Goal: Use online tool/utility: Utilize a website feature to perform a specific function

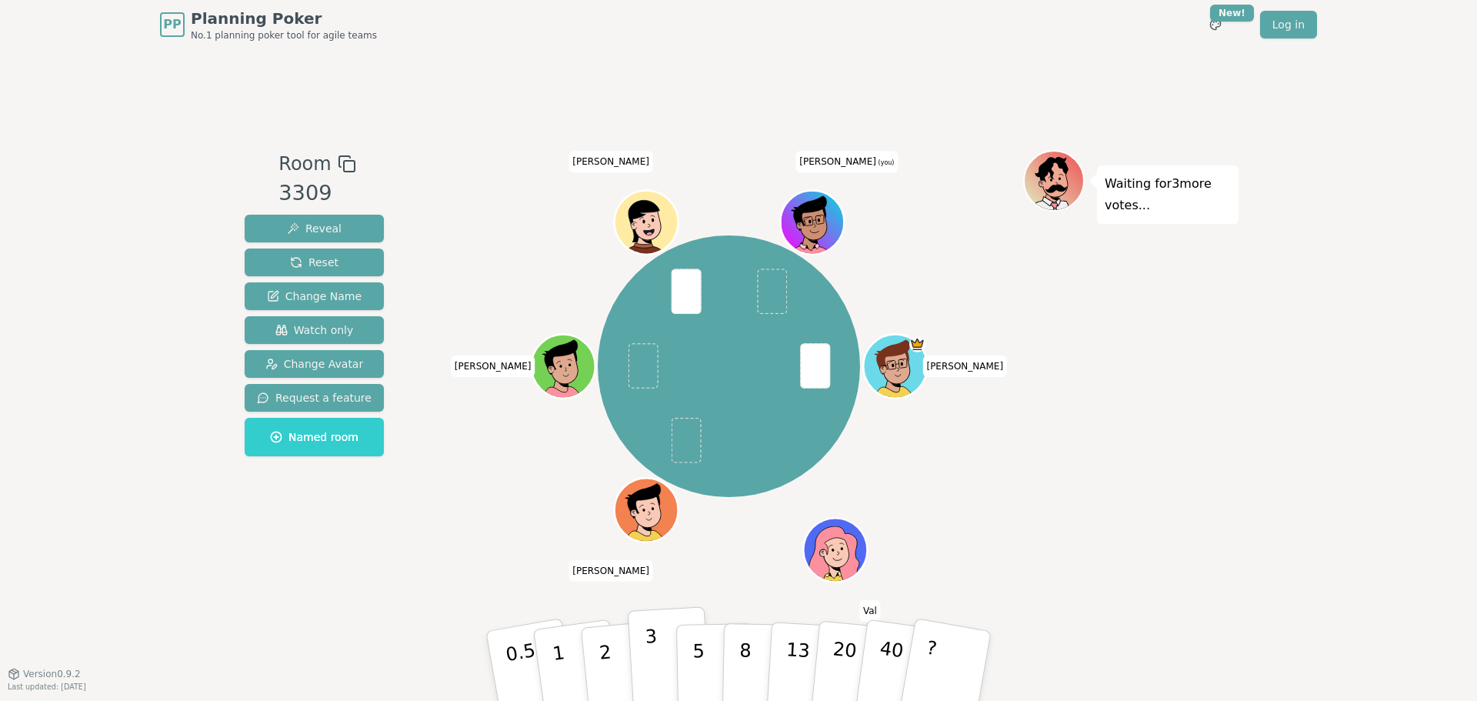
click at [405, 66] on button "3" at bounding box center [670, 666] width 84 height 120
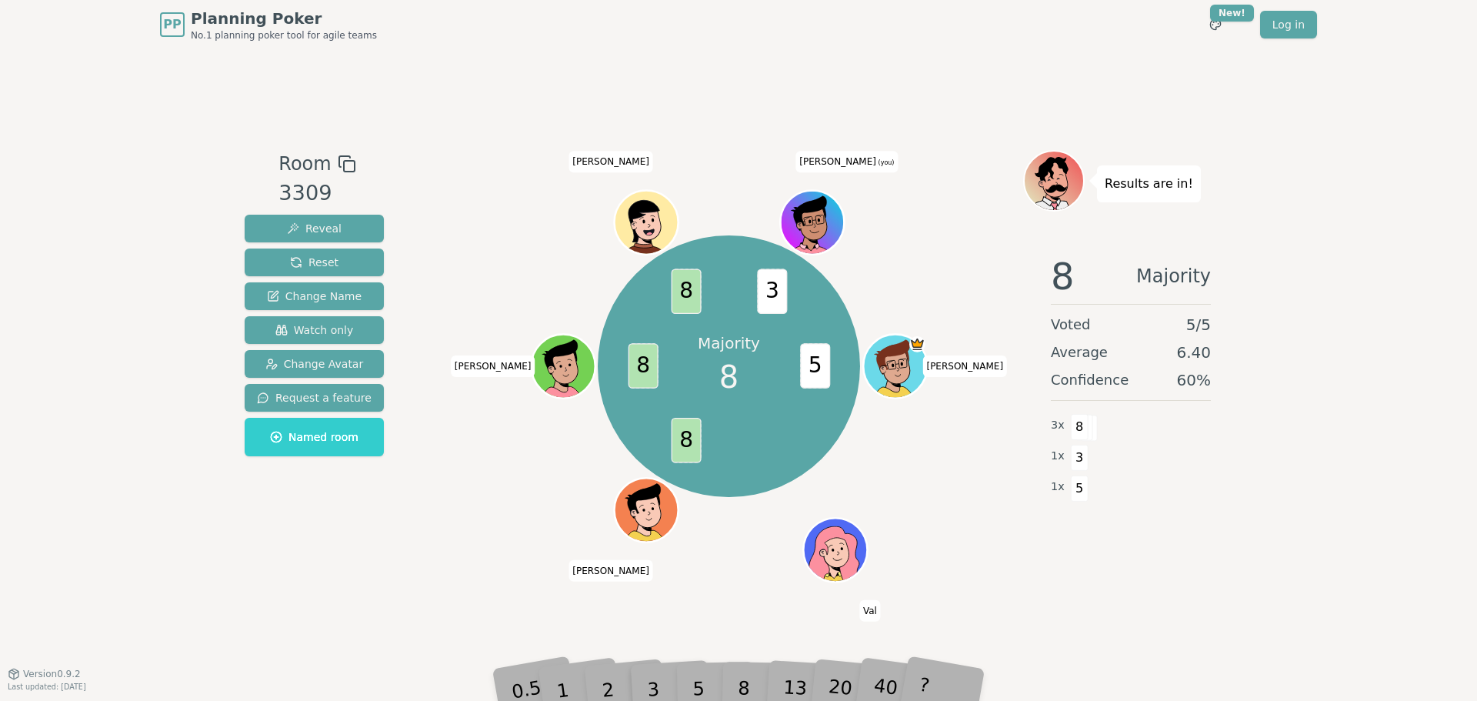
drag, startPoint x: 712, startPoint y: 681, endPoint x: 734, endPoint y: 686, distance: 22.8
click at [405, 66] on div "5" at bounding box center [715, 666] width 47 height 55
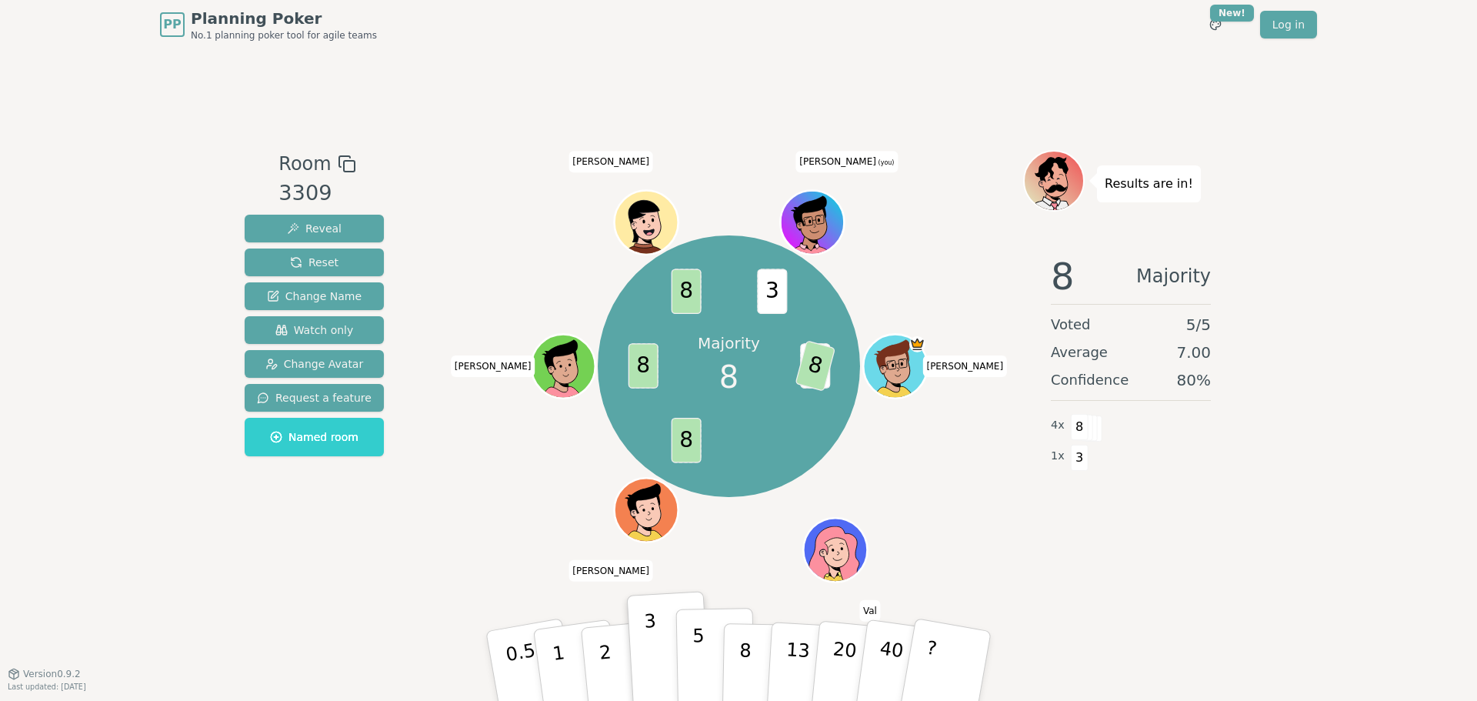
click at [405, 66] on button "5" at bounding box center [715, 666] width 79 height 117
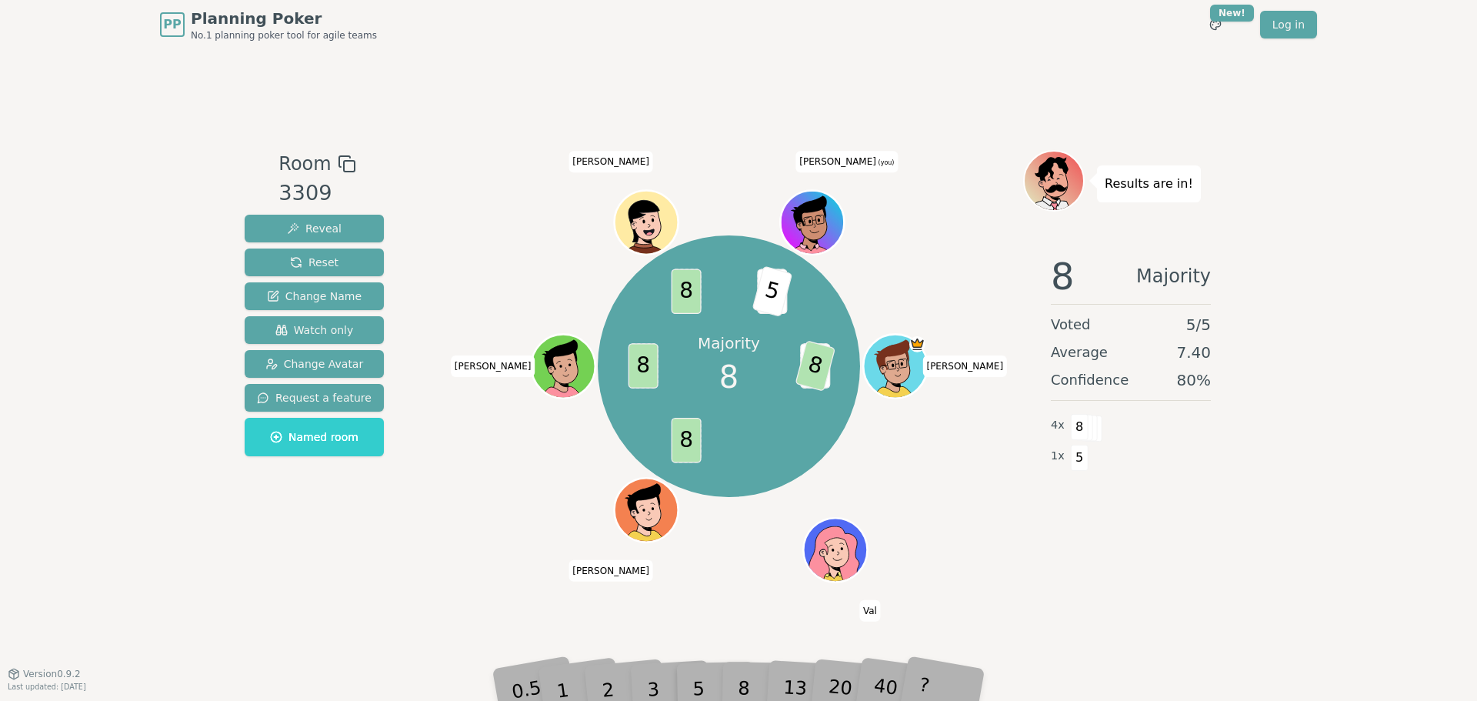
click at [405, 66] on div "8" at bounding box center [761, 666] width 47 height 55
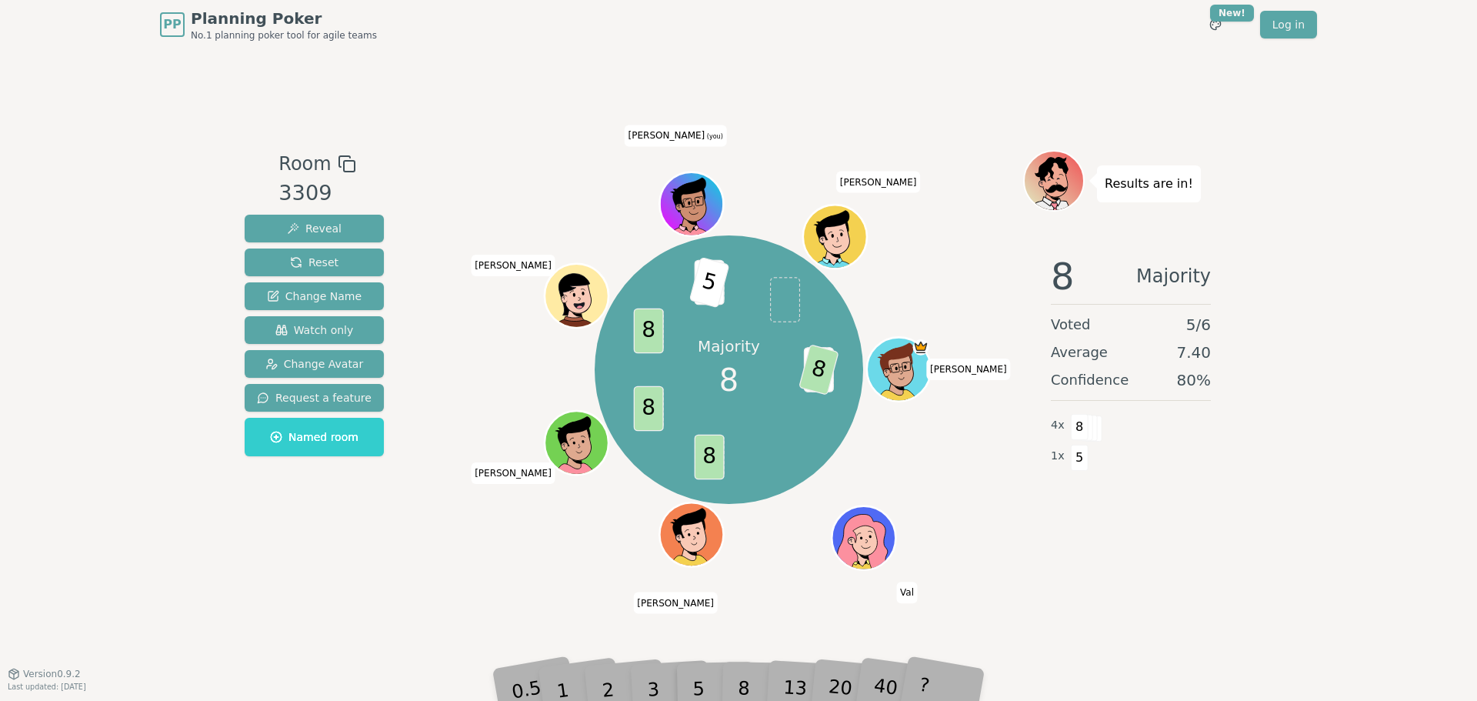
click at [405, 66] on div "8" at bounding box center [761, 666] width 47 height 55
click at [405, 66] on span "3" at bounding box center [709, 282] width 30 height 45
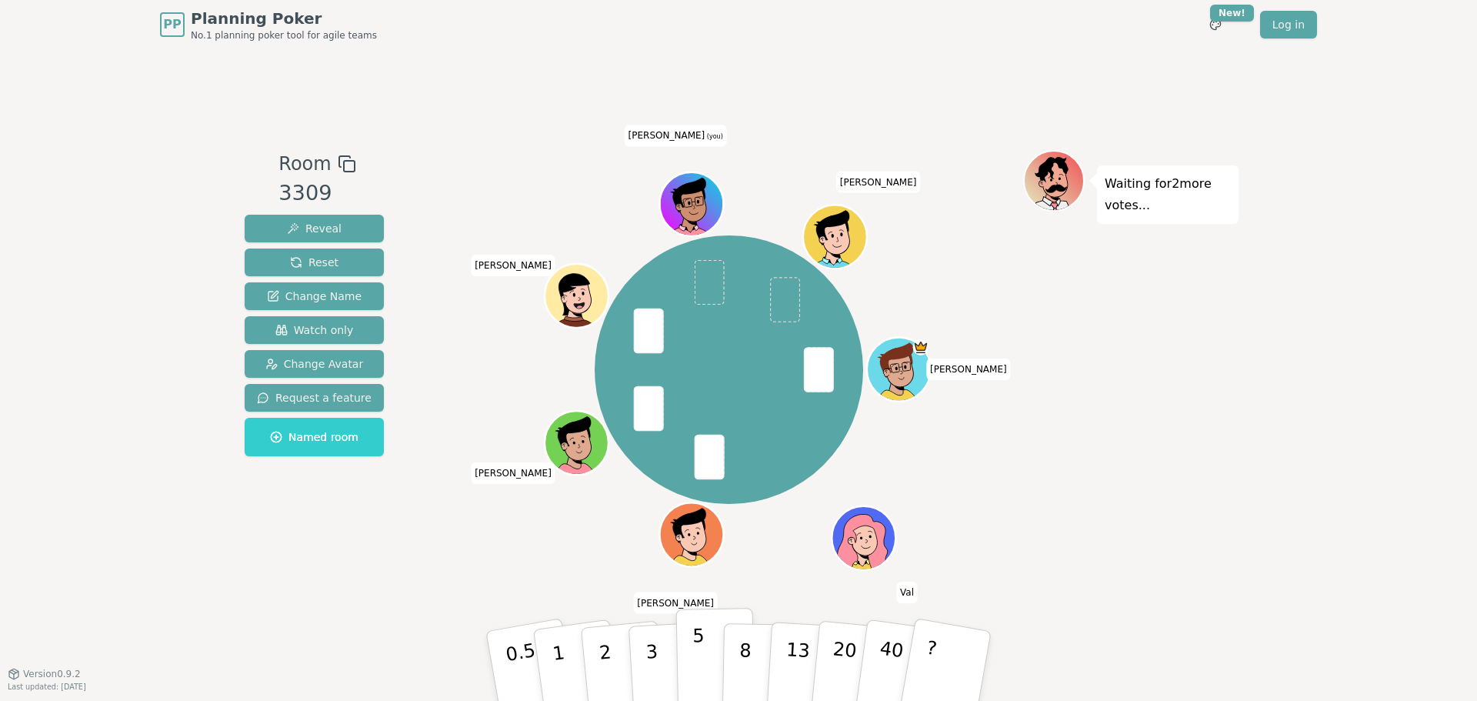
click at [405, 66] on p "5" at bounding box center [698, 666] width 13 height 83
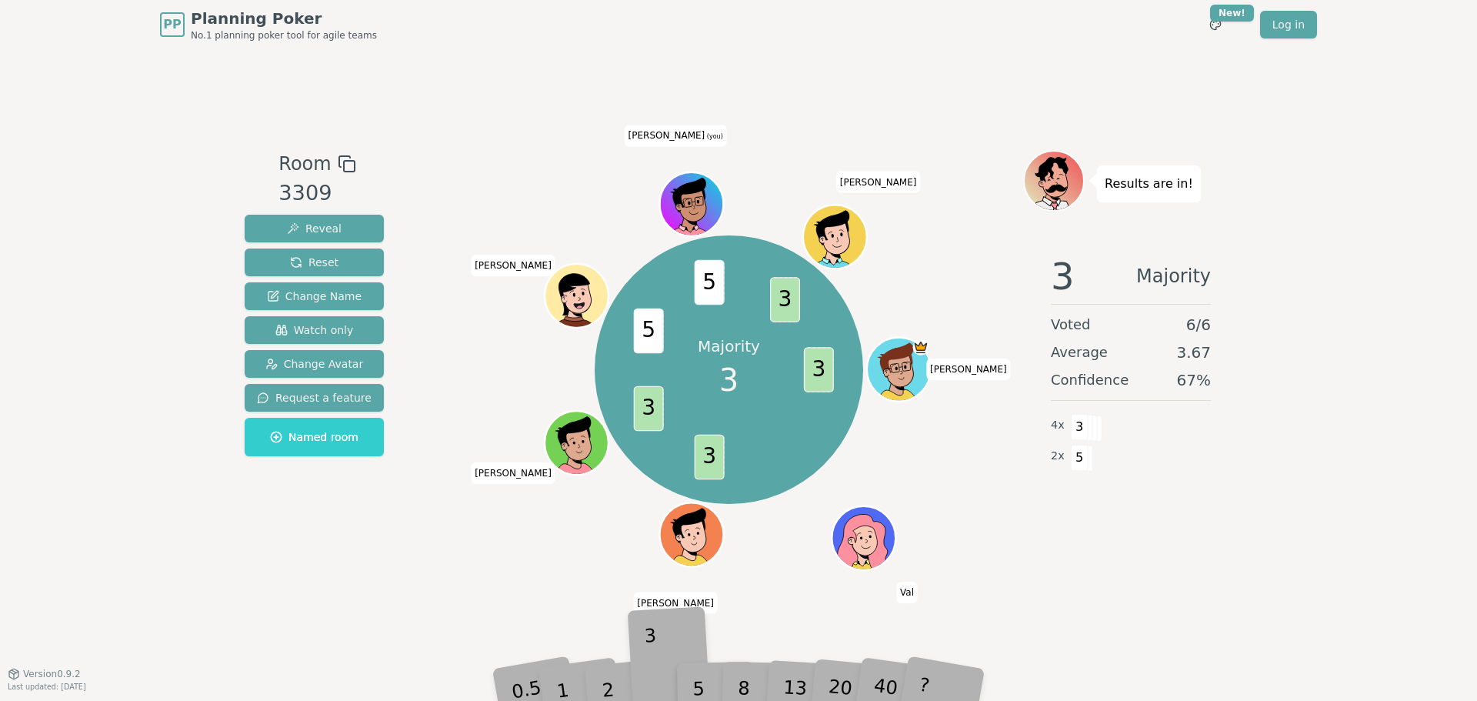
click at [405, 66] on div "3" at bounding box center [669, 666] width 49 height 56
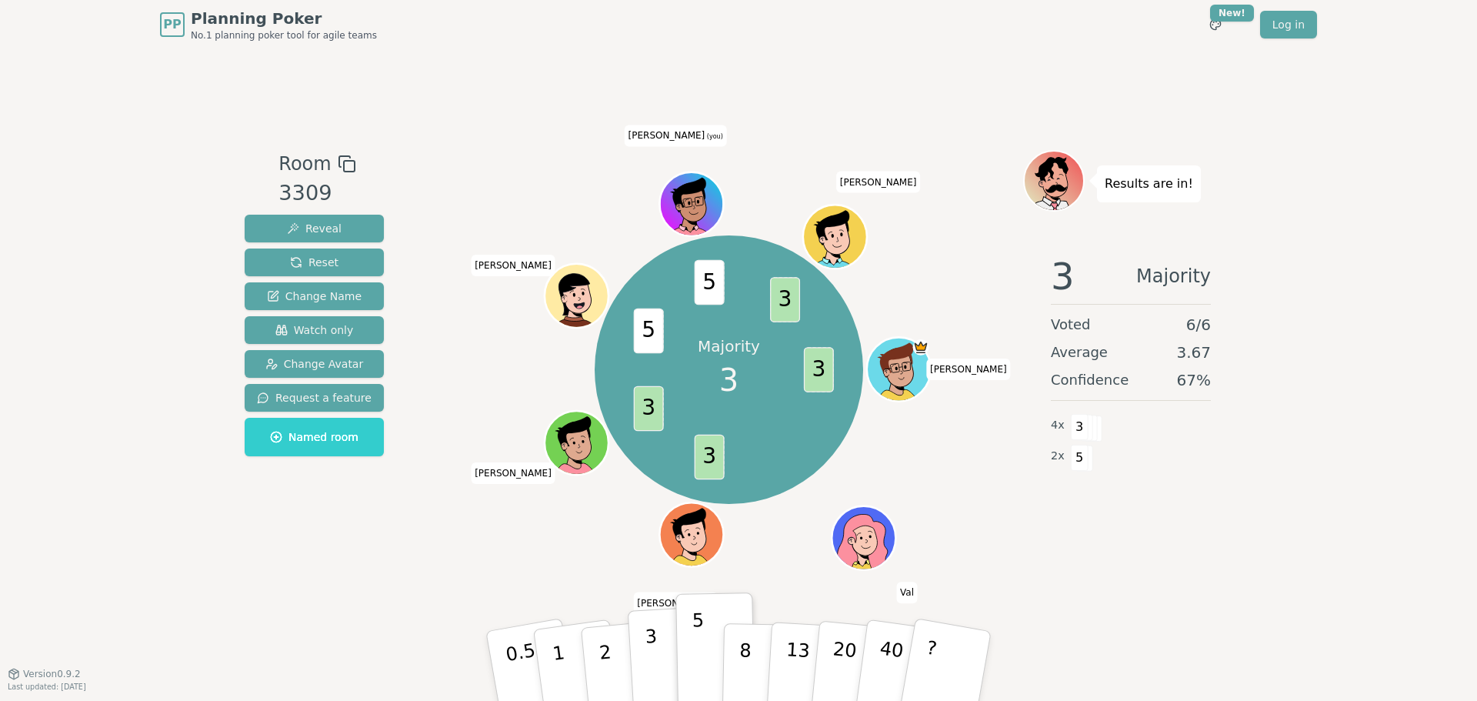
click at [405, 66] on button "3" at bounding box center [670, 666] width 84 height 120
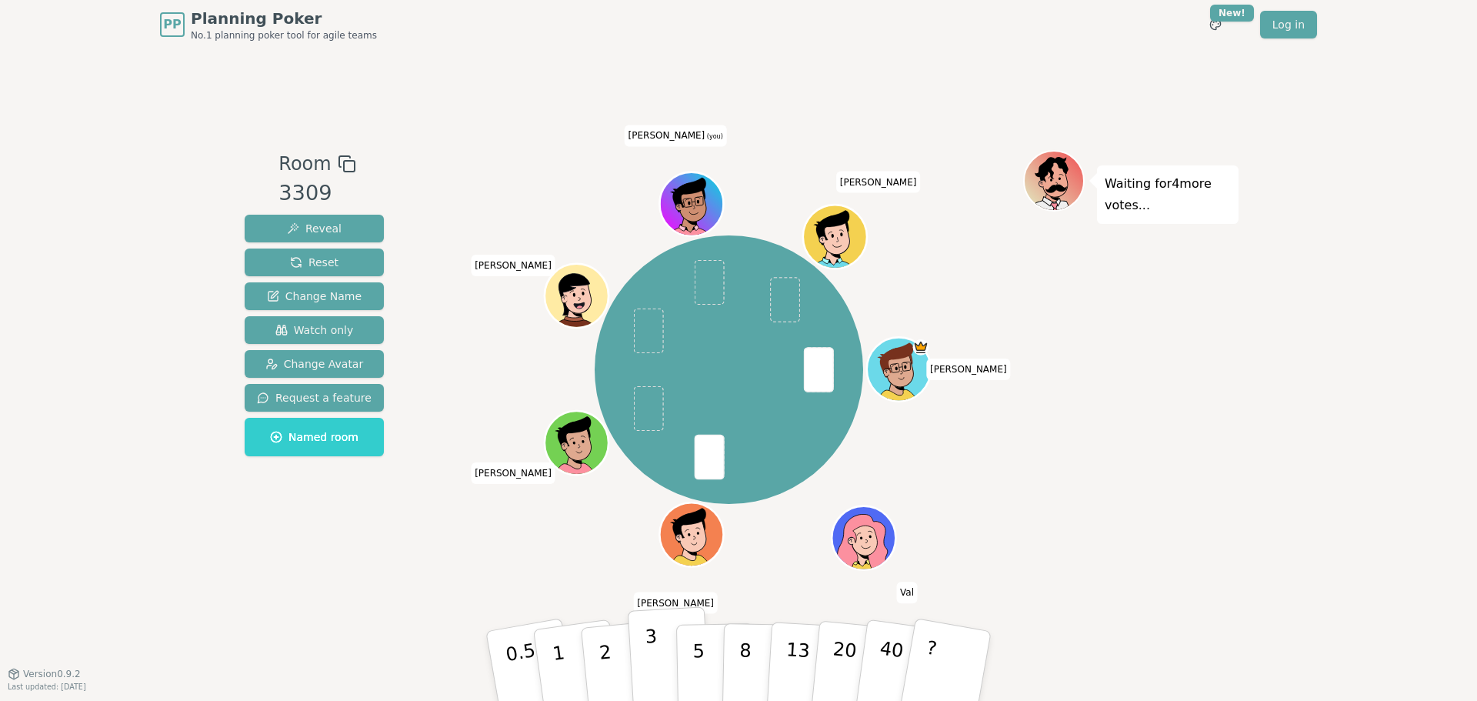
click at [405, 66] on p "3" at bounding box center [653, 668] width 17 height 84
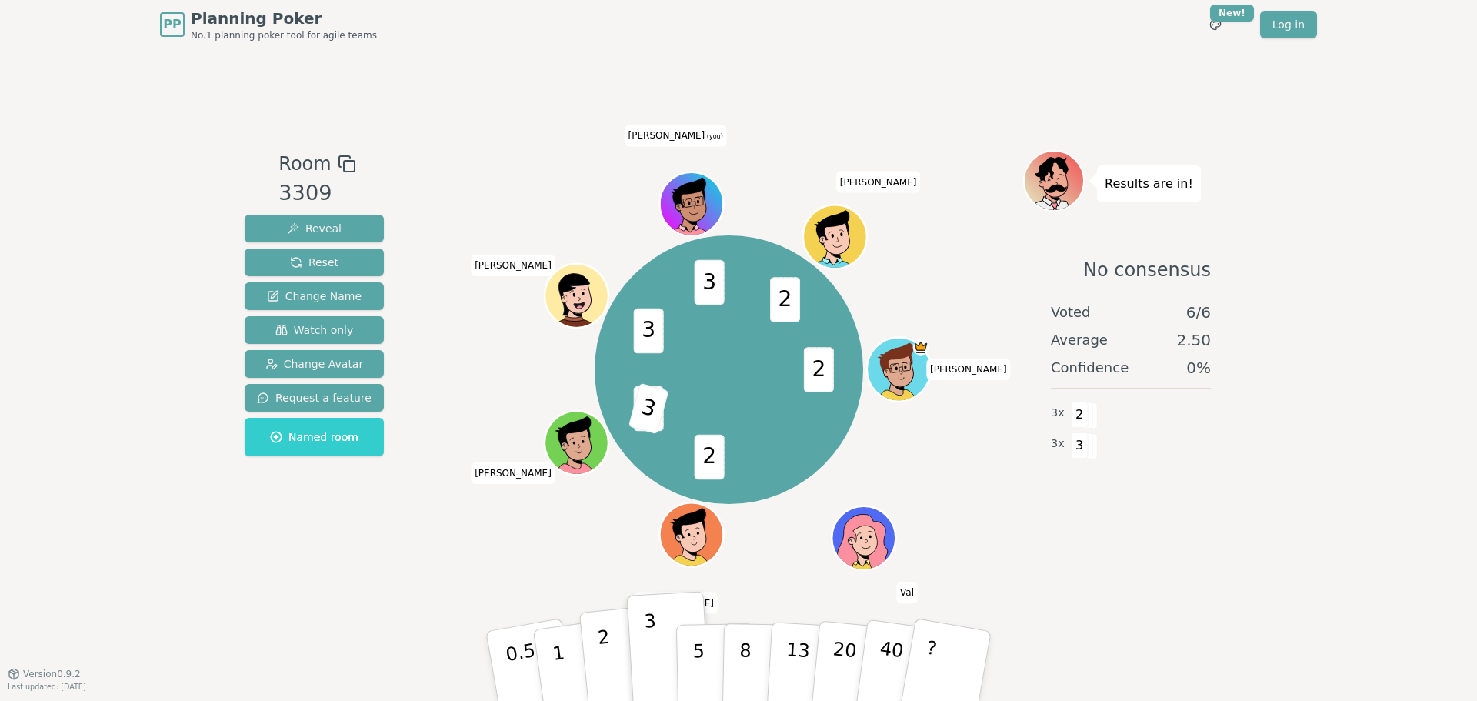
click at [405, 66] on button "2" at bounding box center [623, 667] width 88 height 122
